Goal: Task Accomplishment & Management: Manage account settings

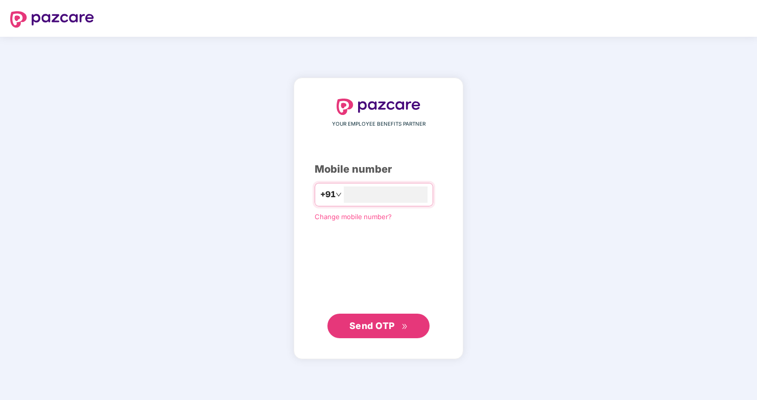
type input "**********"
click at [401, 319] on span "Send OTP" at bounding box center [378, 326] width 59 height 14
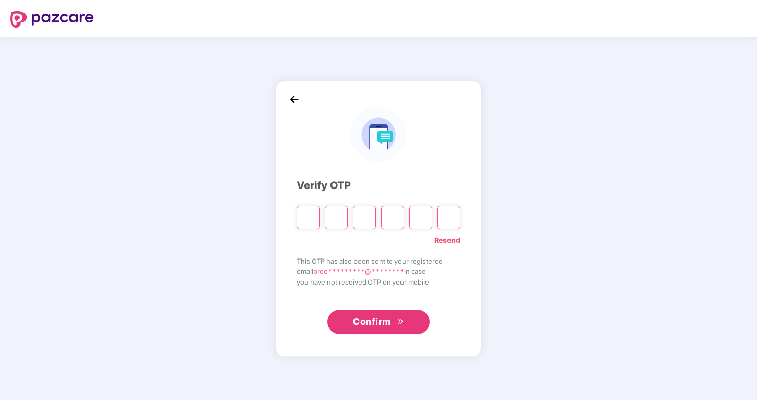
type input "*"
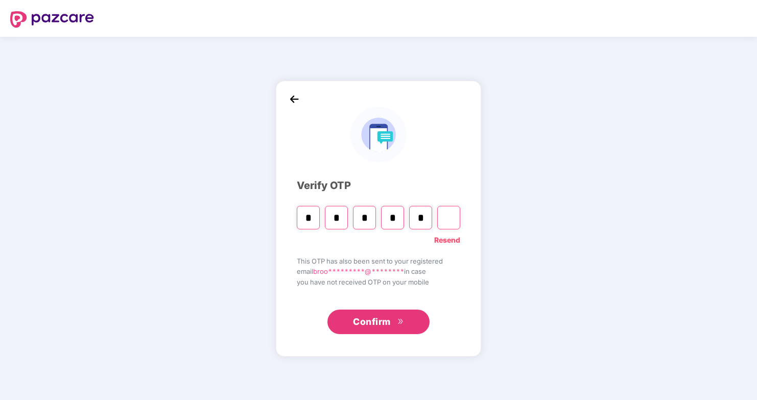
type input "*"
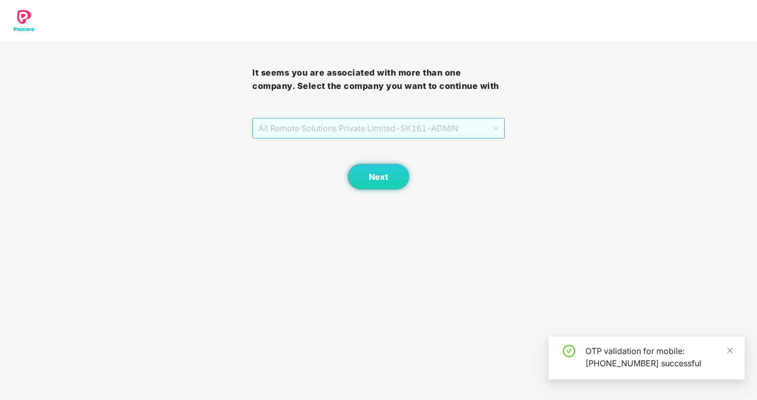
click at [392, 125] on span "All Remote Solutions Private Limited - SK161 - ADMIN" at bounding box center [378, 127] width 240 height 19
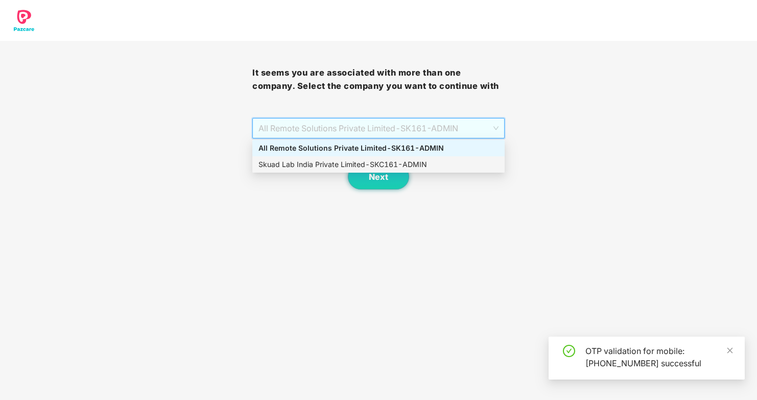
click at [392, 163] on div "Skuad Lab India Private Limited - SKC161 - ADMIN" at bounding box center [378, 164] width 240 height 11
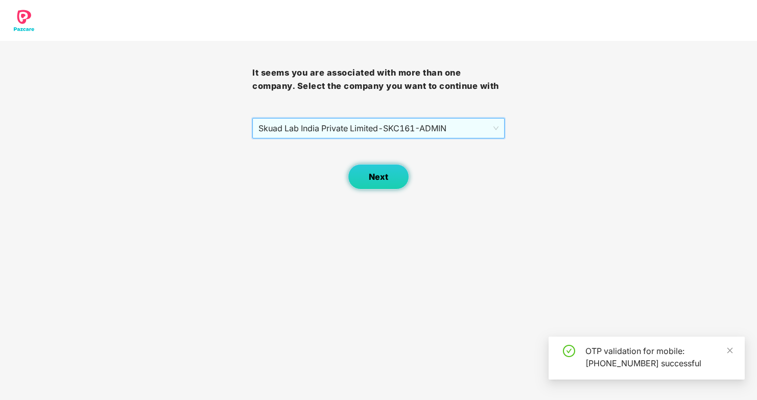
click at [391, 178] on button "Next" at bounding box center [378, 177] width 61 height 26
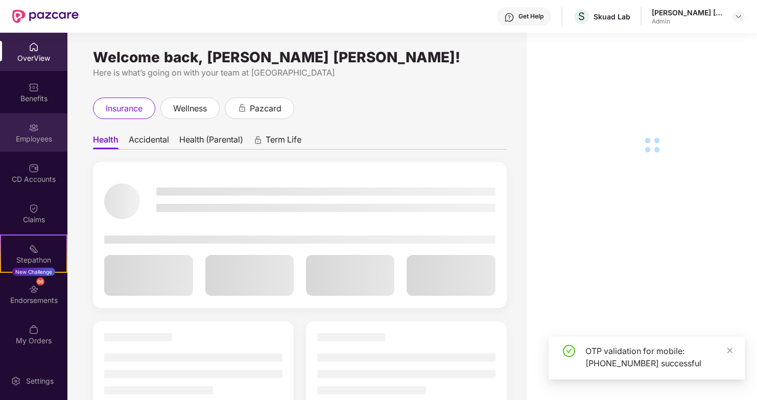
click at [38, 140] on div "Employees" at bounding box center [33, 139] width 67 height 10
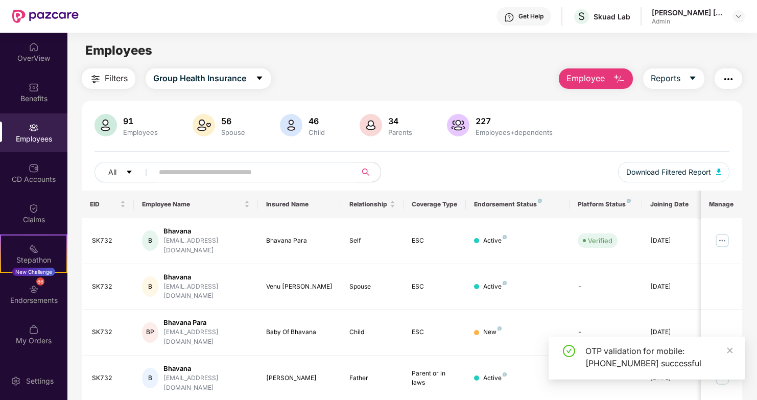
click at [592, 80] on span "Employee" at bounding box center [585, 78] width 38 height 13
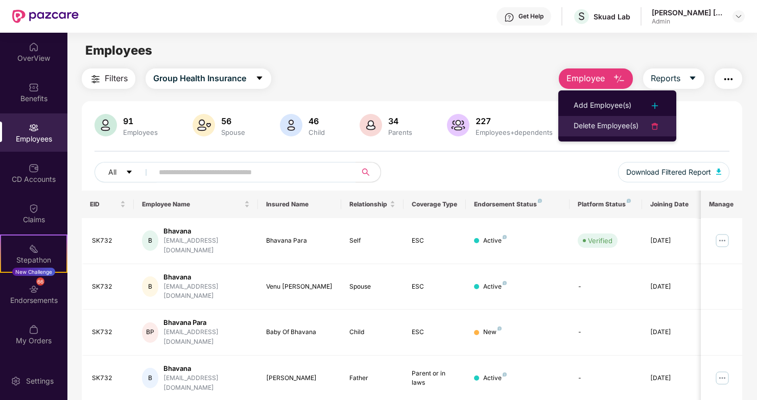
click at [592, 130] on div "Delete Employee(s)" at bounding box center [606, 126] width 65 height 12
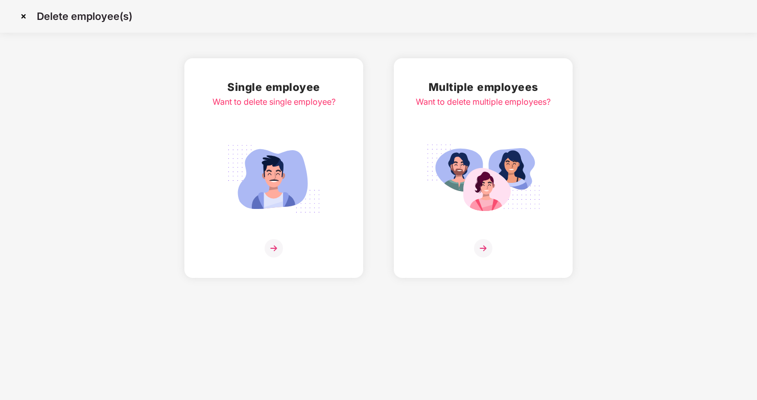
click at [496, 158] on img at bounding box center [483, 179] width 114 height 80
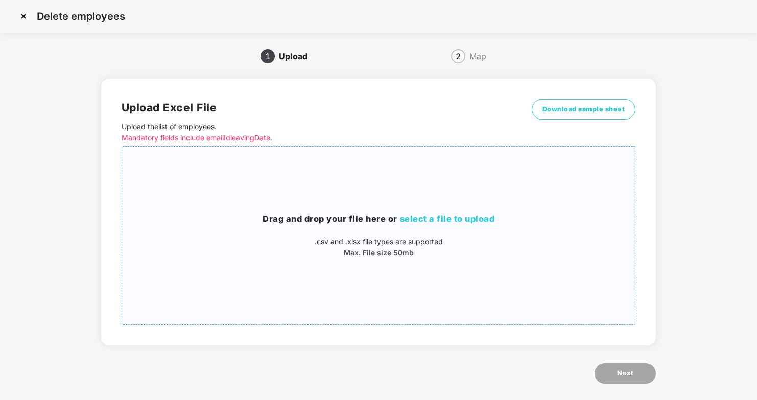
click at [458, 217] on span "select a file to upload" at bounding box center [447, 218] width 95 height 10
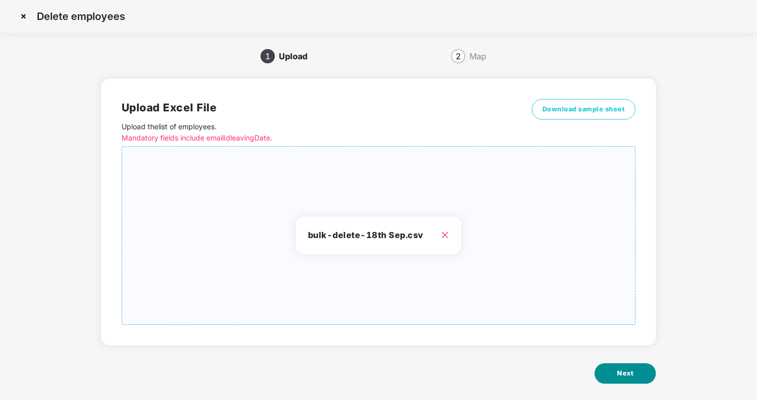
click at [629, 374] on span "Next" at bounding box center [625, 373] width 16 height 10
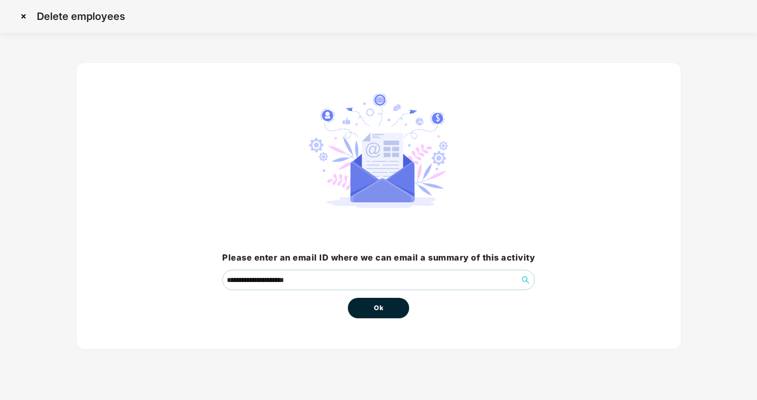
click at [24, 18] on img at bounding box center [23, 16] width 16 height 16
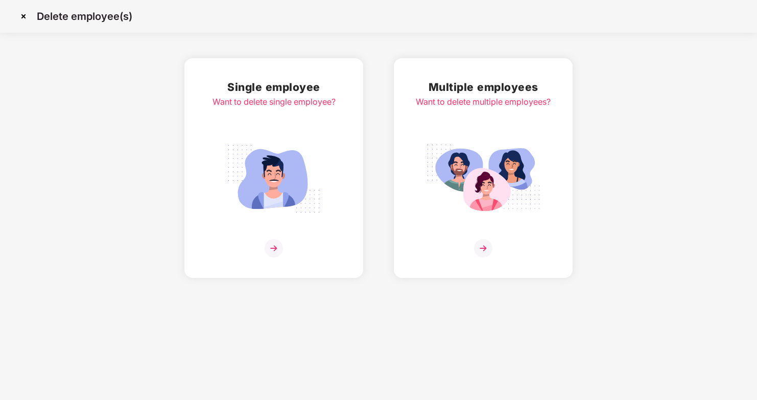
click at [461, 188] on img at bounding box center [483, 179] width 114 height 80
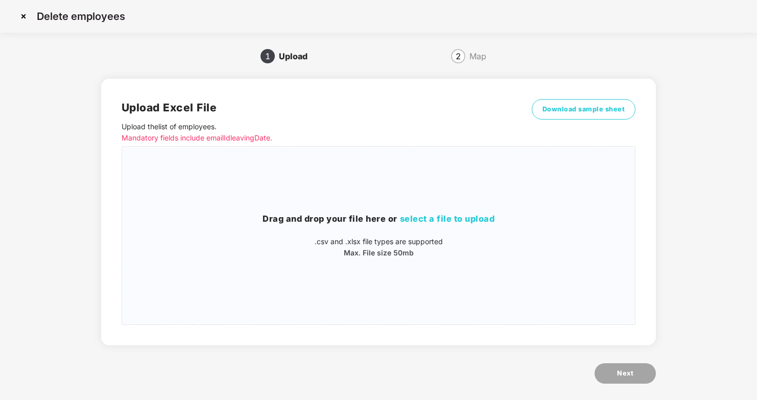
click at [16, 15] on img at bounding box center [23, 16] width 16 height 16
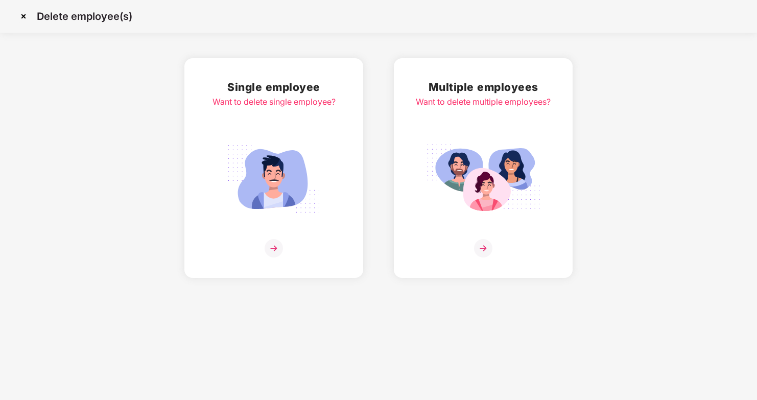
click at [268, 153] on img at bounding box center [274, 179] width 114 height 80
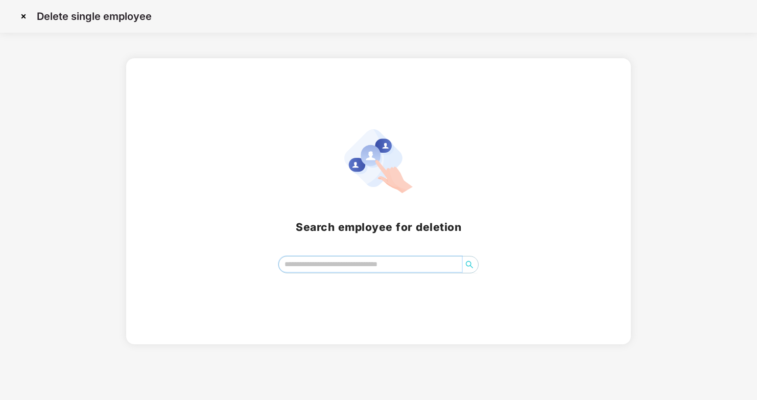
click at [340, 263] on input "search" at bounding box center [370, 263] width 183 height 15
paste input "**********"
click at [471, 264] on icon "search" at bounding box center [469, 264] width 8 height 8
click at [466, 265] on icon "search" at bounding box center [469, 264] width 7 height 7
drag, startPoint x: 285, startPoint y: 264, endPoint x: 628, endPoint y: 293, distance: 343.9
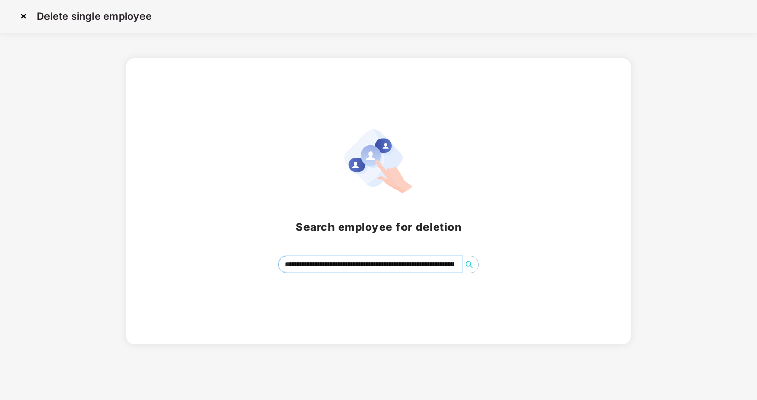
click at [628, 293] on div "Search employee for deletion [PERSON_NAME][EMAIL_ADDRESS][DOMAIN_NAME] [EMAIL_A…" at bounding box center [378, 201] width 505 height 286
type input "**********"
click at [20, 14] on img at bounding box center [23, 16] width 16 height 16
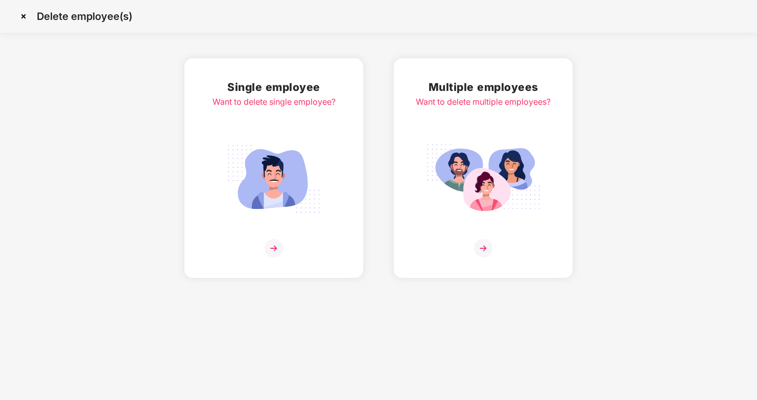
click at [317, 101] on div "Want to delete single employee?" at bounding box center [273, 102] width 123 height 13
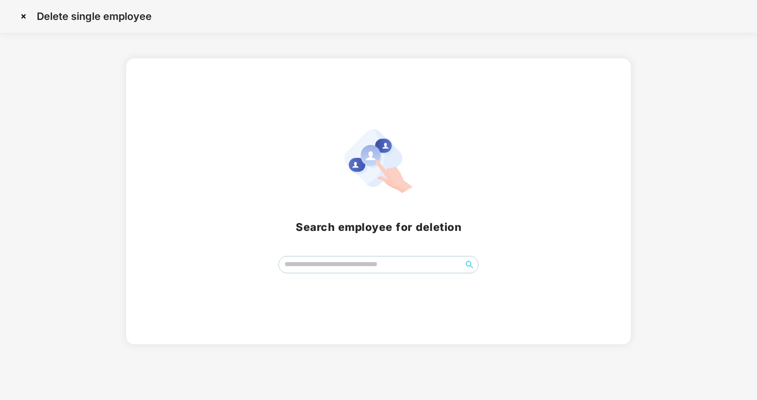
click at [330, 272] on span at bounding box center [378, 264] width 200 height 17
click at [330, 268] on input "search" at bounding box center [370, 263] width 183 height 15
paste input "**********"
type input "**********"
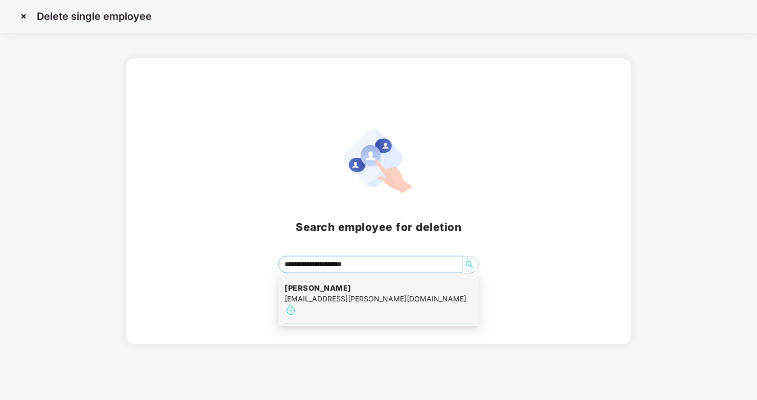
click at [387, 294] on div "Rahul Ahirwal rahul.ahirwal@skuad.io" at bounding box center [378, 300] width 188 height 46
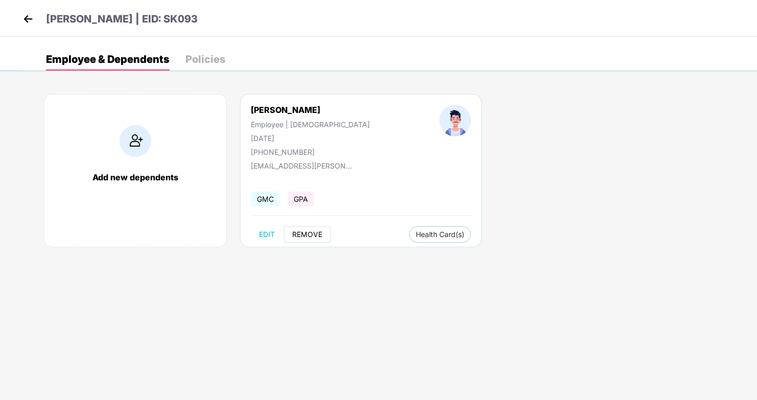
click at [306, 236] on span "REMOVE" at bounding box center [307, 234] width 30 height 8
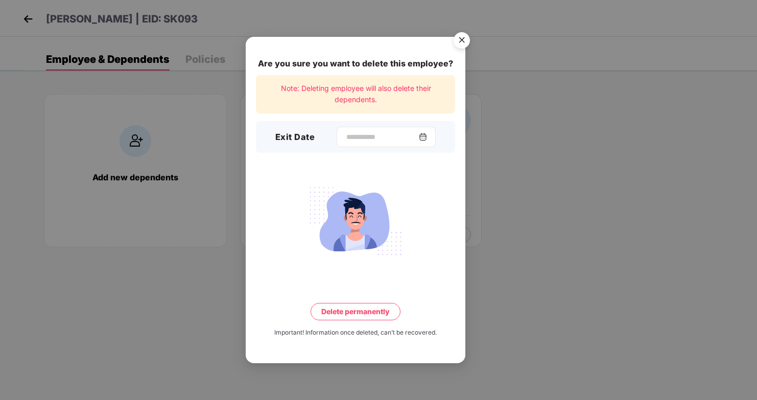
click at [427, 137] on img at bounding box center [423, 137] width 8 height 8
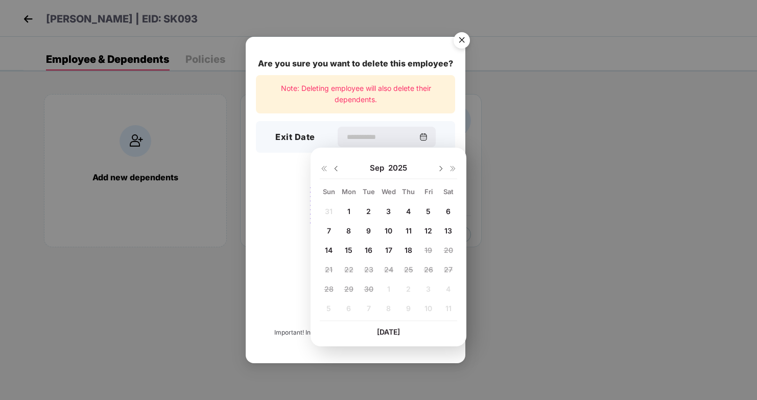
click at [368, 249] on span "16" at bounding box center [369, 250] width 8 height 9
type input "**********"
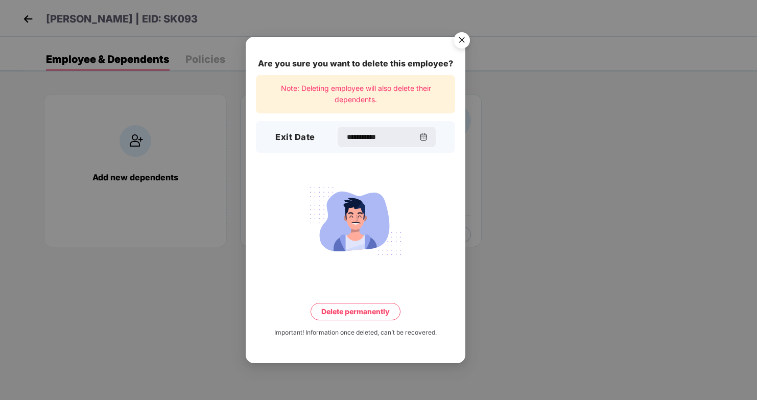
click at [371, 313] on button "Delete permanently" at bounding box center [356, 311] width 90 height 17
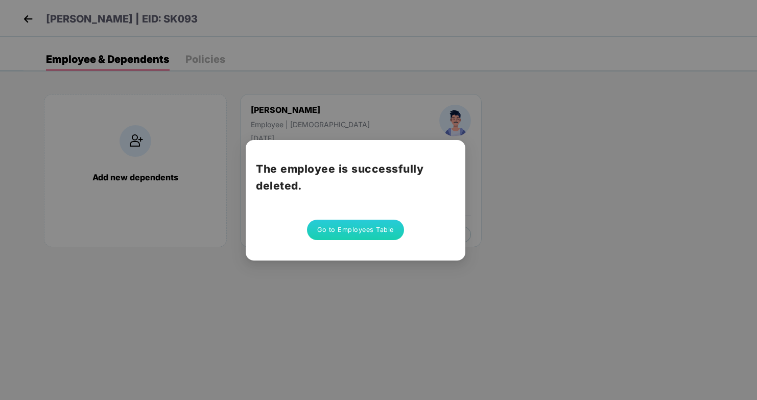
click at [354, 227] on button "Go to Employees Table" at bounding box center [355, 230] width 97 height 20
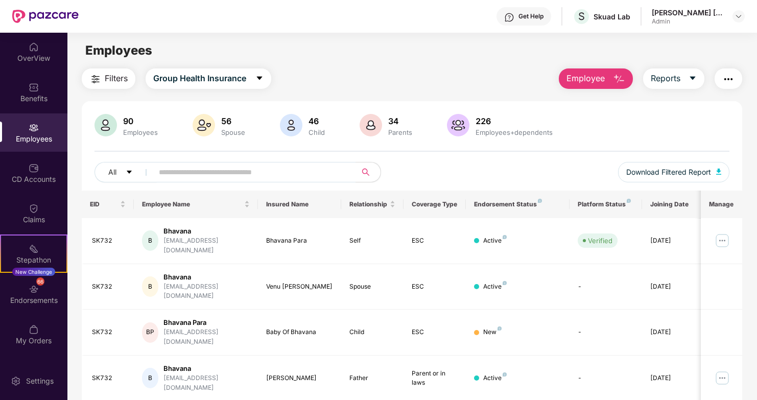
click at [591, 80] on span "Employee" at bounding box center [585, 78] width 38 height 13
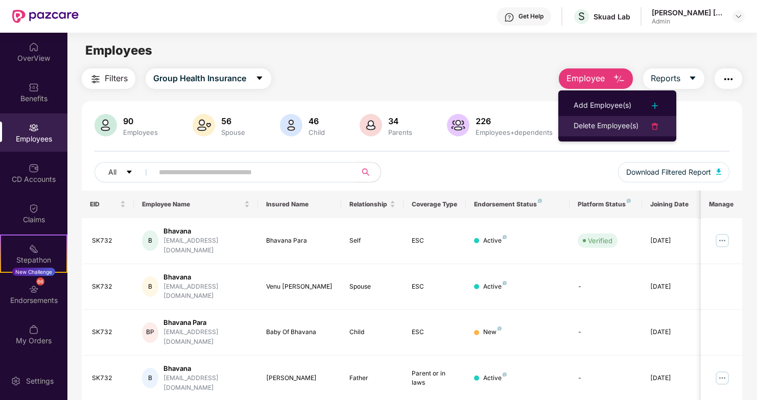
click at [605, 127] on div "Delete Employee(s)" at bounding box center [606, 126] width 65 height 12
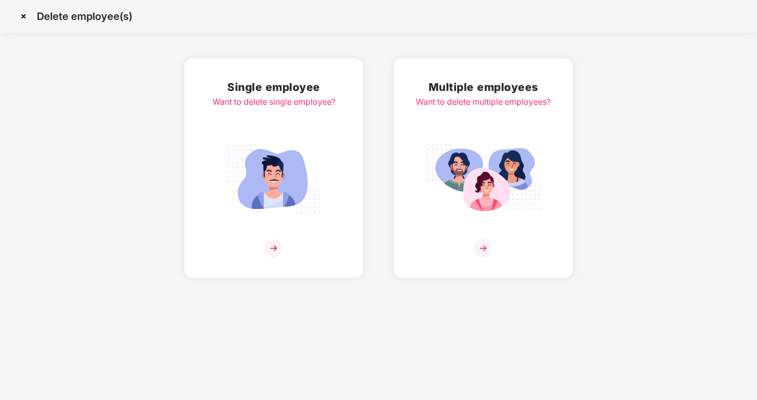
click at [481, 99] on div "Want to delete multiple employees?" at bounding box center [483, 102] width 135 height 13
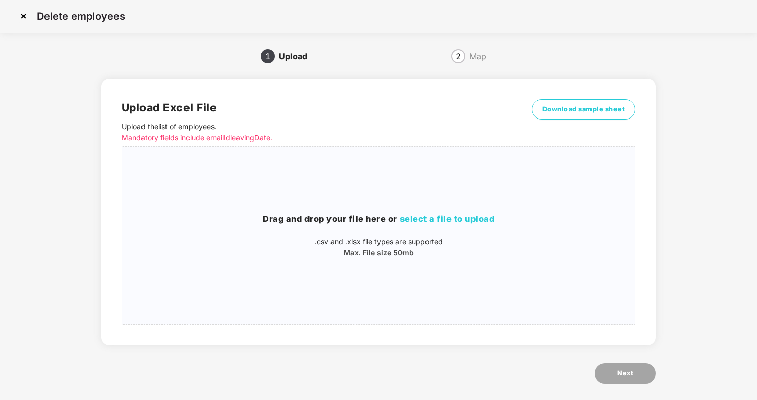
click at [192, 138] on p "Mandatory fields include emailId leavingDate." at bounding box center [315, 137] width 386 height 11
click at [249, 138] on p "Mandatory fields include emailId leavingDate." at bounding box center [315, 137] width 386 height 11
click at [457, 59] on span "2" at bounding box center [458, 56] width 5 height 8
click at [458, 223] on span "select a file to upload" at bounding box center [447, 218] width 95 height 10
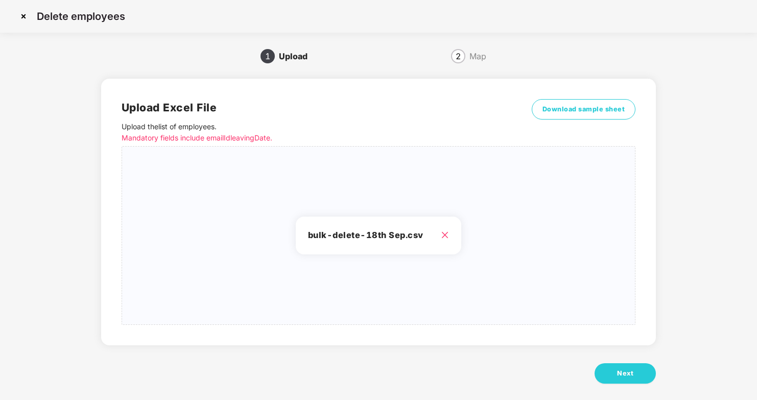
click at [464, 57] on div "2" at bounding box center [458, 56] width 14 height 14
click at [609, 118] on button "Download sample sheet" at bounding box center [584, 109] width 104 height 20
click at [474, 106] on h2 "Upload Excel File" at bounding box center [315, 107] width 386 height 17
click at [20, 17] on img at bounding box center [23, 16] width 16 height 16
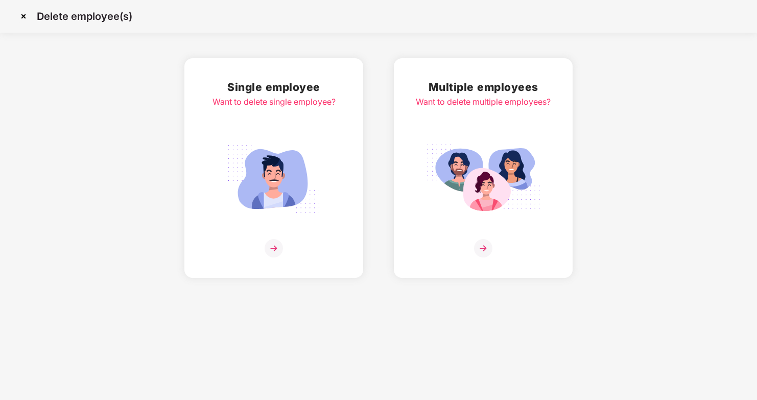
click at [25, 17] on img at bounding box center [23, 16] width 16 height 16
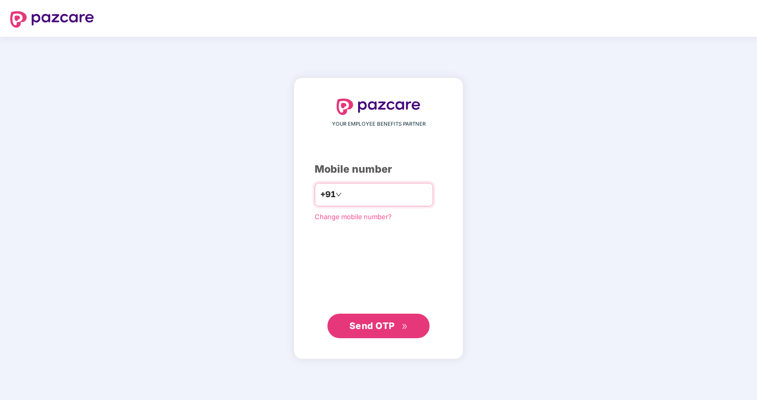
click at [385, 188] on input "number" at bounding box center [386, 194] width 84 height 16
